Goal: Task Accomplishment & Management: Manage account settings

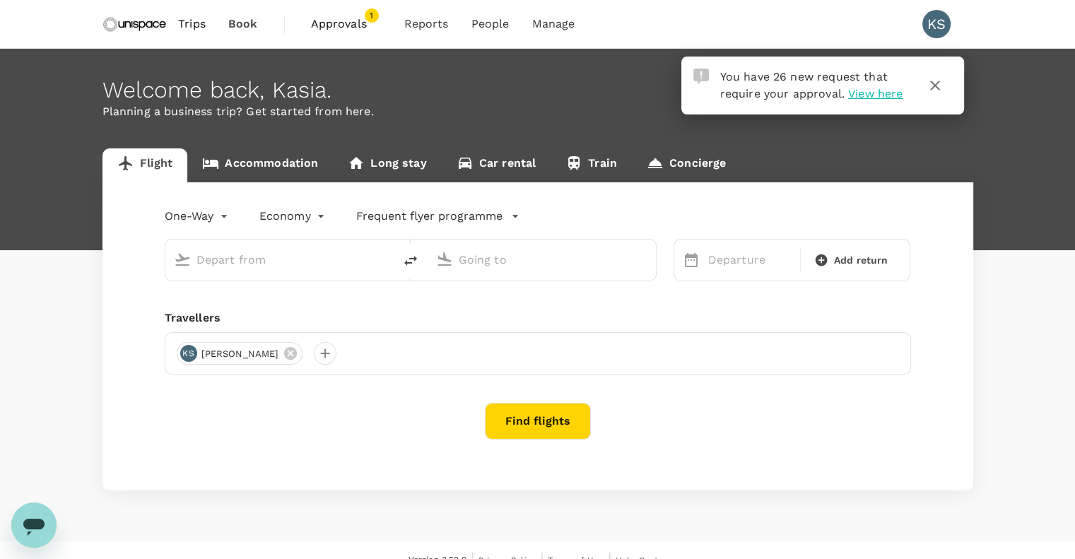
click at [344, 29] on span "Approvals" at bounding box center [346, 24] width 71 height 17
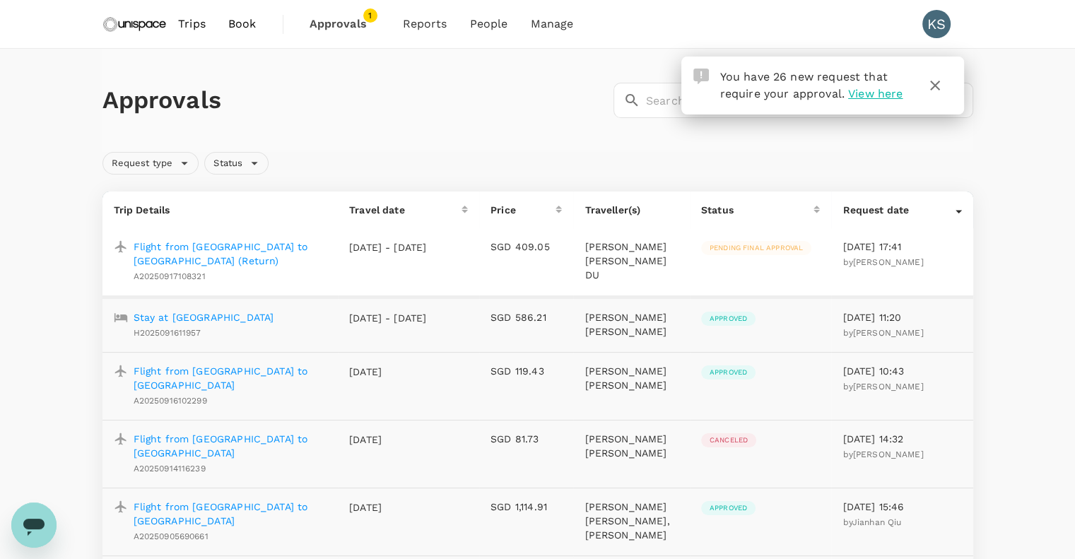
click at [933, 91] on icon "button" at bounding box center [934, 85] width 17 height 17
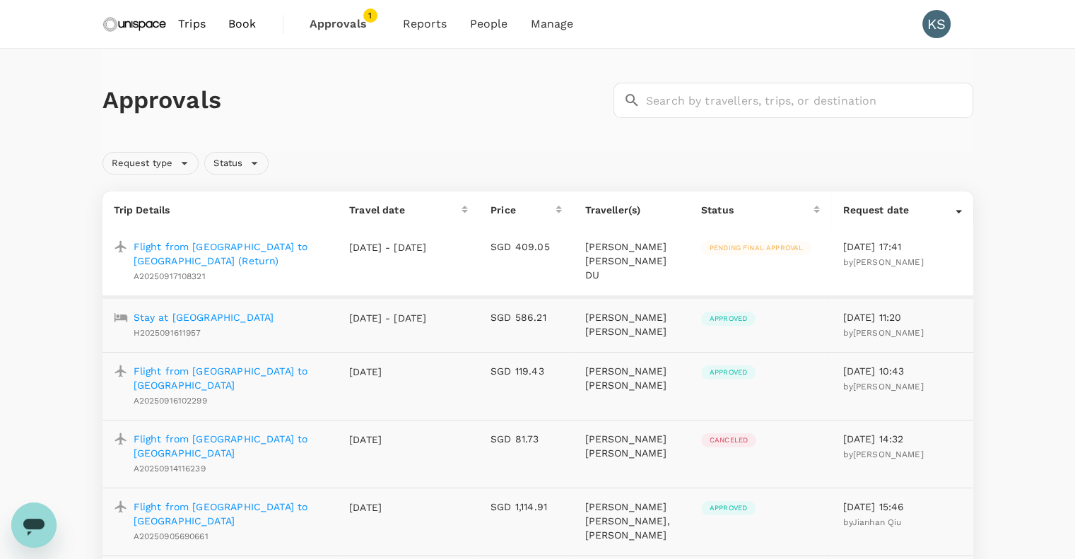
click at [254, 249] on p "Flight from [GEOGRAPHIC_DATA] to [GEOGRAPHIC_DATA] (Return)" at bounding box center [231, 254] width 194 height 28
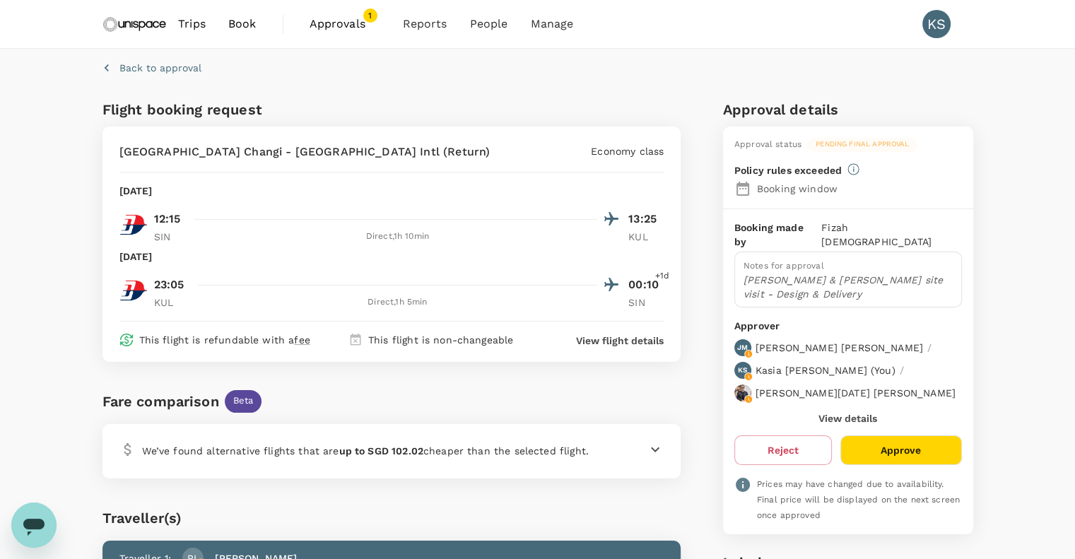
click at [943, 435] on button "Approve" at bounding box center [900, 450] width 121 height 30
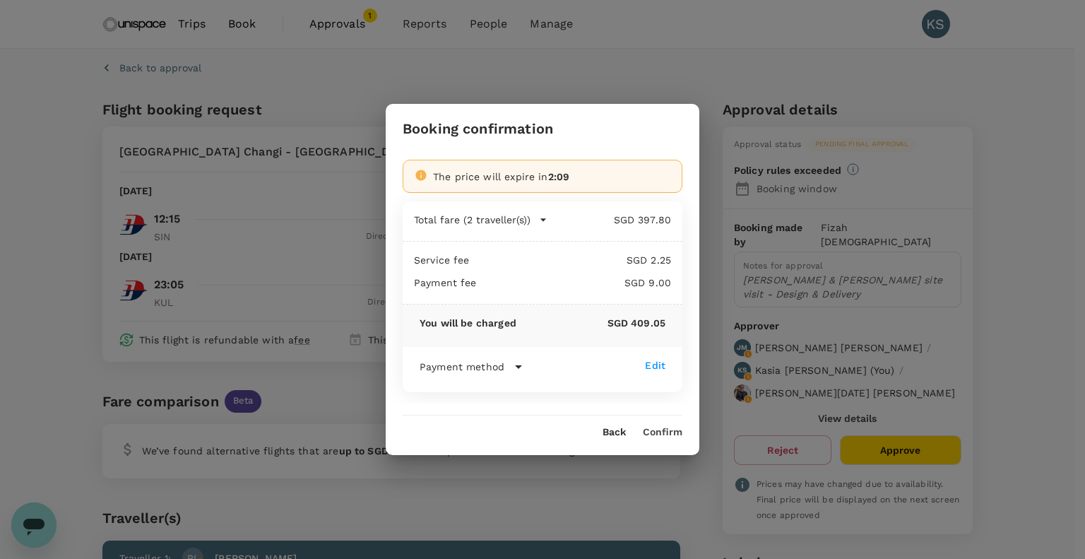
click at [661, 423] on div "Back Confirm" at bounding box center [543, 426] width 314 height 23
click at [661, 430] on button "Confirm" at bounding box center [663, 432] width 40 height 11
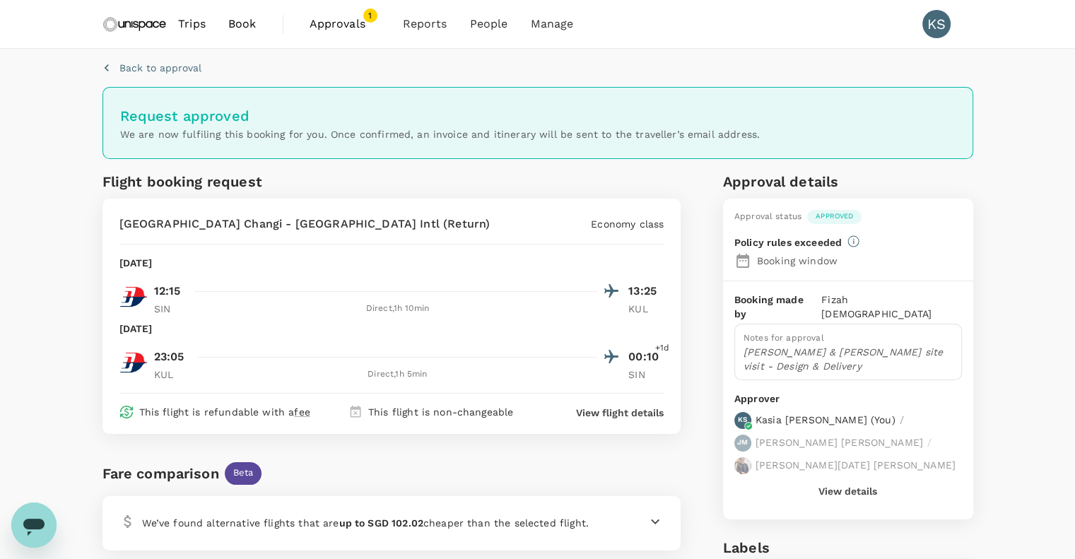
click at [359, 11] on link "Approvals 1" at bounding box center [344, 24] width 93 height 48
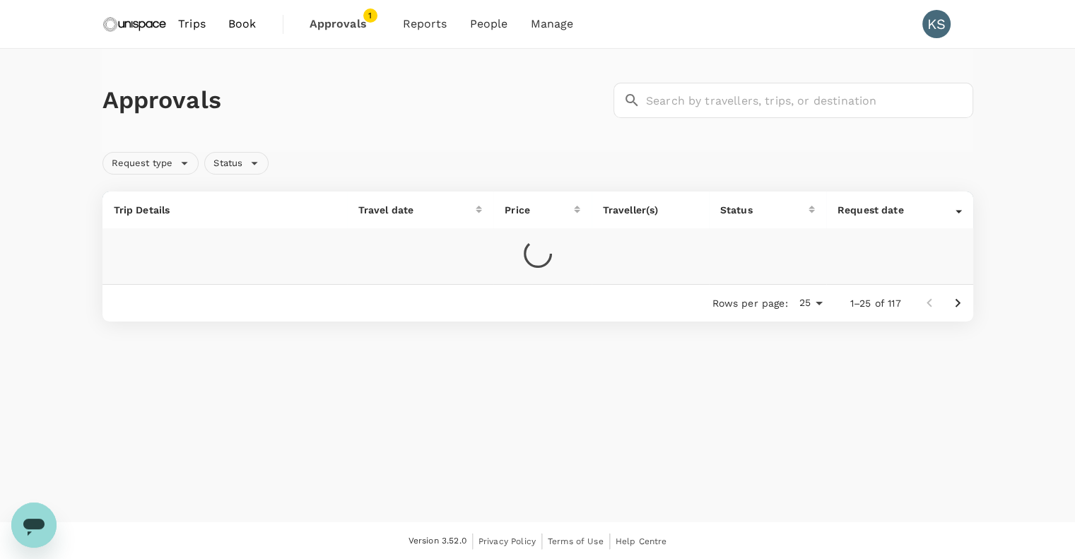
click at [358, 16] on span "Approvals" at bounding box center [344, 24] width 71 height 17
